Goal: Task Accomplishment & Management: Use online tool/utility

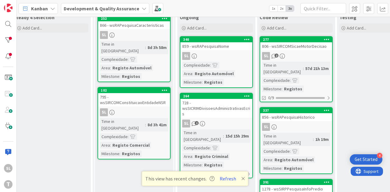
scroll to position [0, 168]
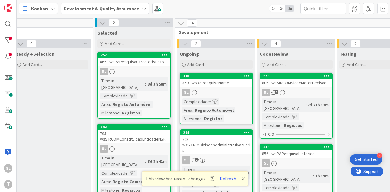
click at [239, 179] on p "This view has recent changes. Refresh" at bounding box center [195, 179] width 100 height 8
click at [241, 179] on icon at bounding box center [243, 178] width 4 height 5
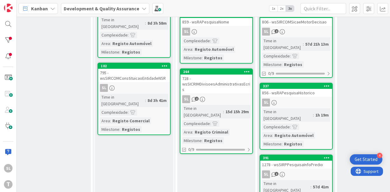
click at [223, 84] on div "728 - wsSICRIMDivisoesAdministrativasEcris" at bounding box center [216, 84] width 72 height 19
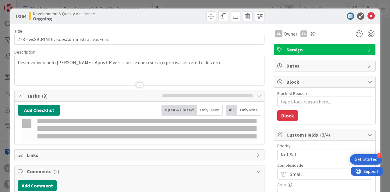
type textarea "x"
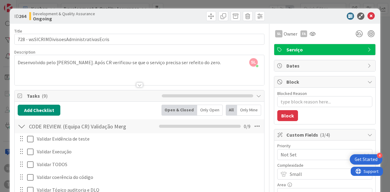
click at [198, 2] on div "ID 264 Development & Quality Assurance Ongoing Title 42 / 128 728 - wsSICRIMDiv…" at bounding box center [195, 96] width 390 height 192
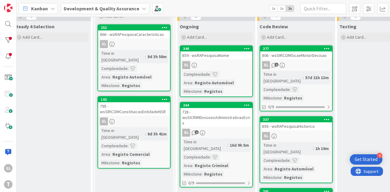
scroll to position [0, 168]
